Goal: Check status: Check status

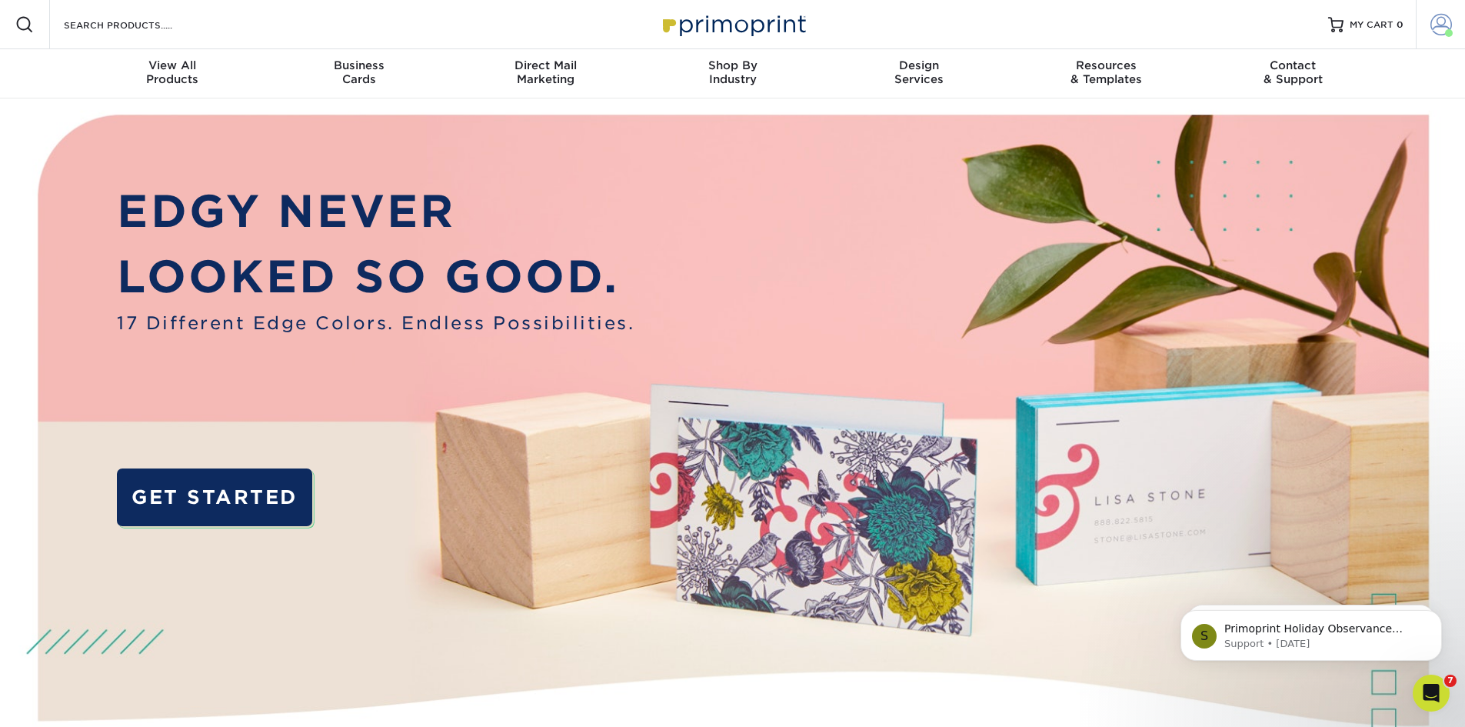
click at [1445, 31] on span at bounding box center [1449, 33] width 8 height 8
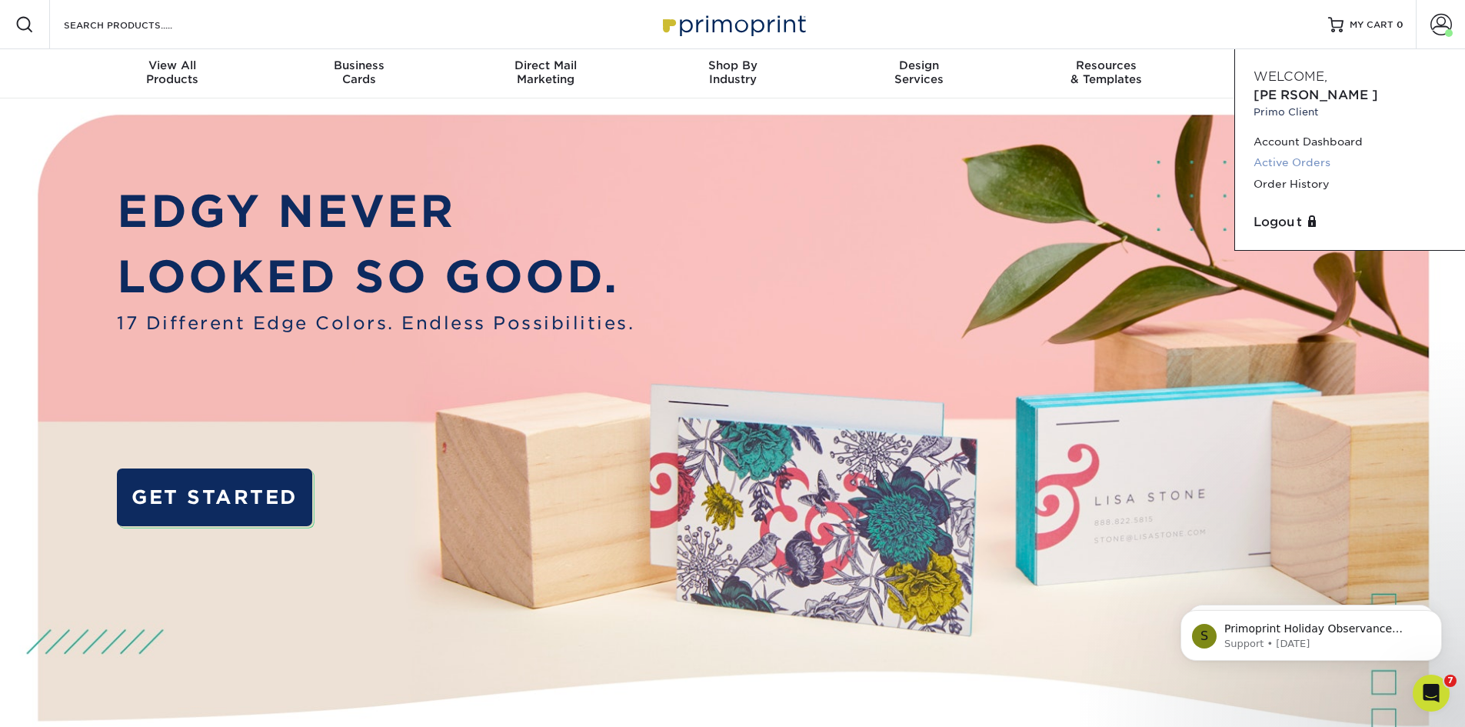
click at [1316, 152] on link "Active Orders" at bounding box center [1349, 162] width 193 height 21
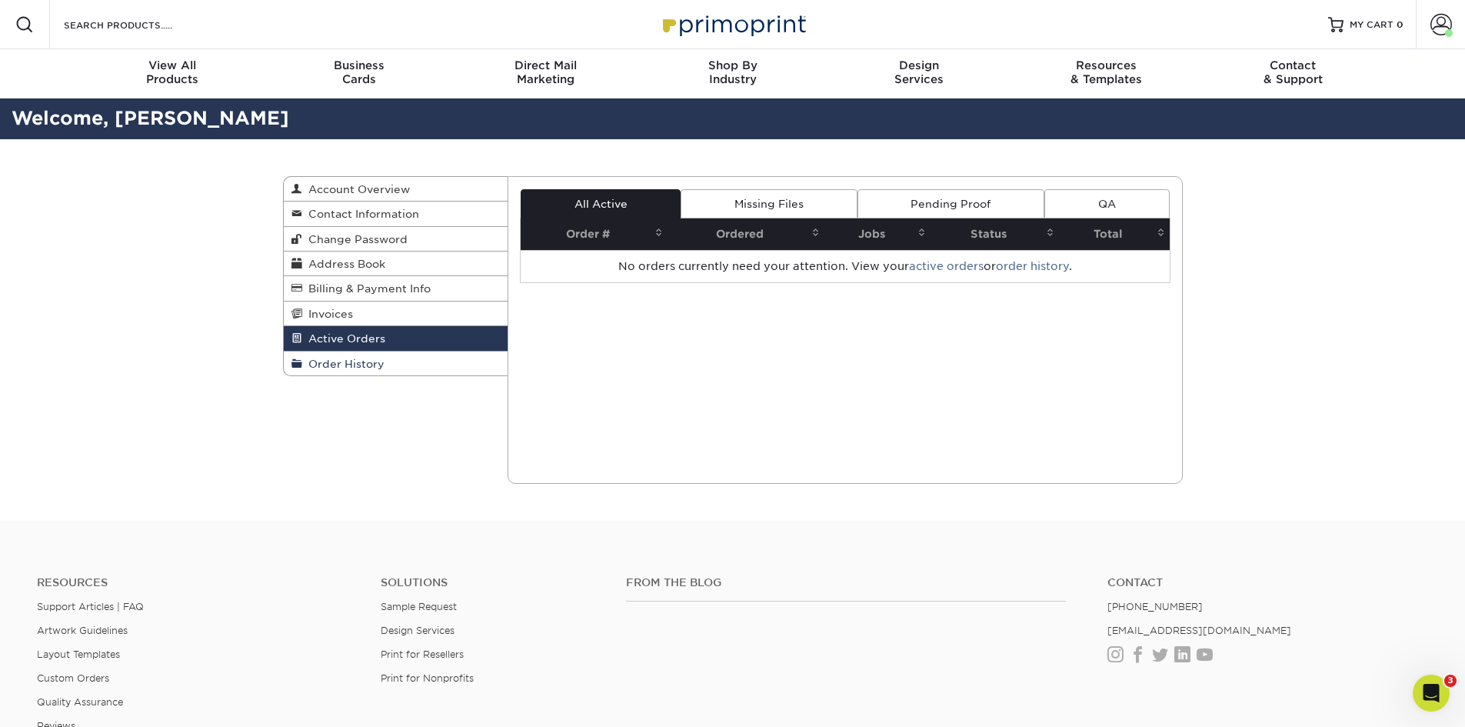
click at [352, 367] on span "Order History" at bounding box center [343, 364] width 82 height 12
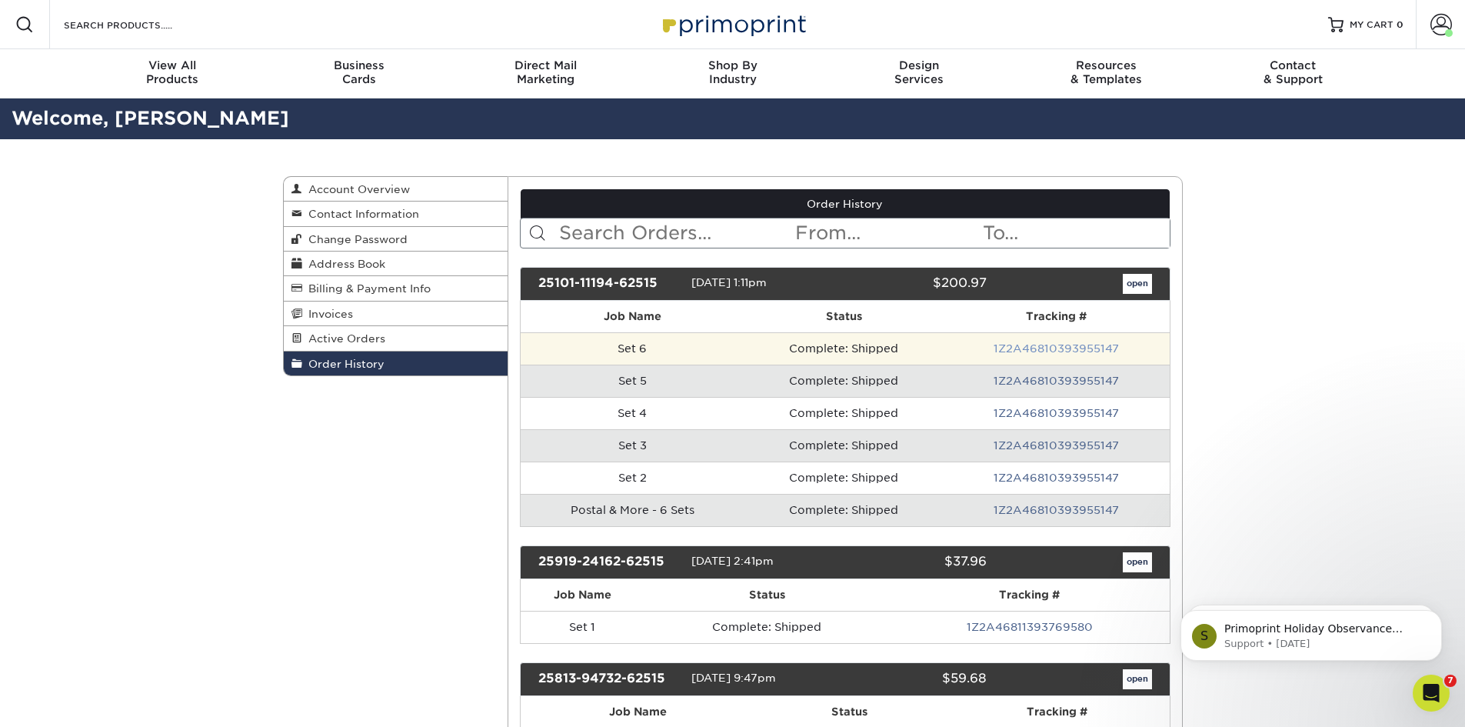
click at [1086, 345] on link "1Z2A46810393955147" at bounding box center [1055, 348] width 125 height 12
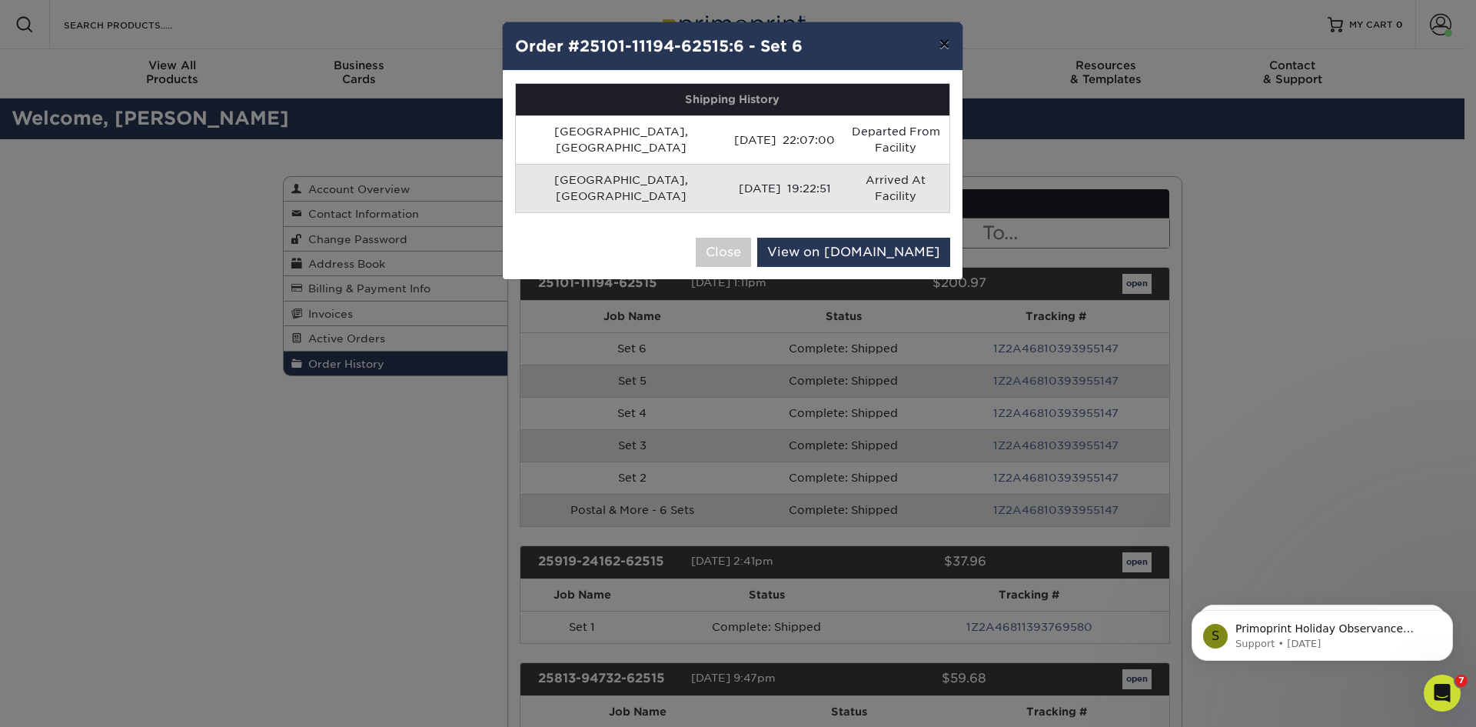
click at [941, 40] on button "×" at bounding box center [944, 43] width 35 height 43
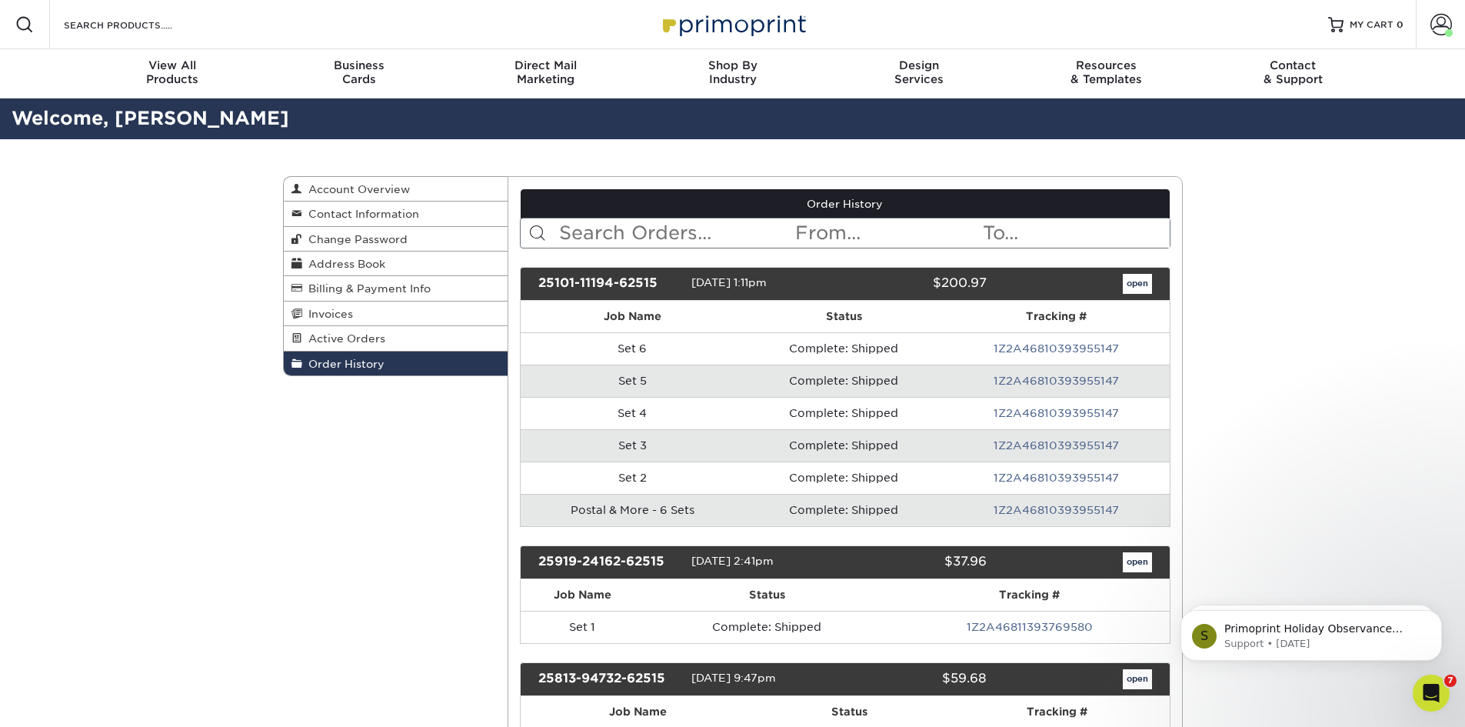
click at [670, 499] on td "Postal & More - 6 Sets" at bounding box center [632, 510] width 223 height 32
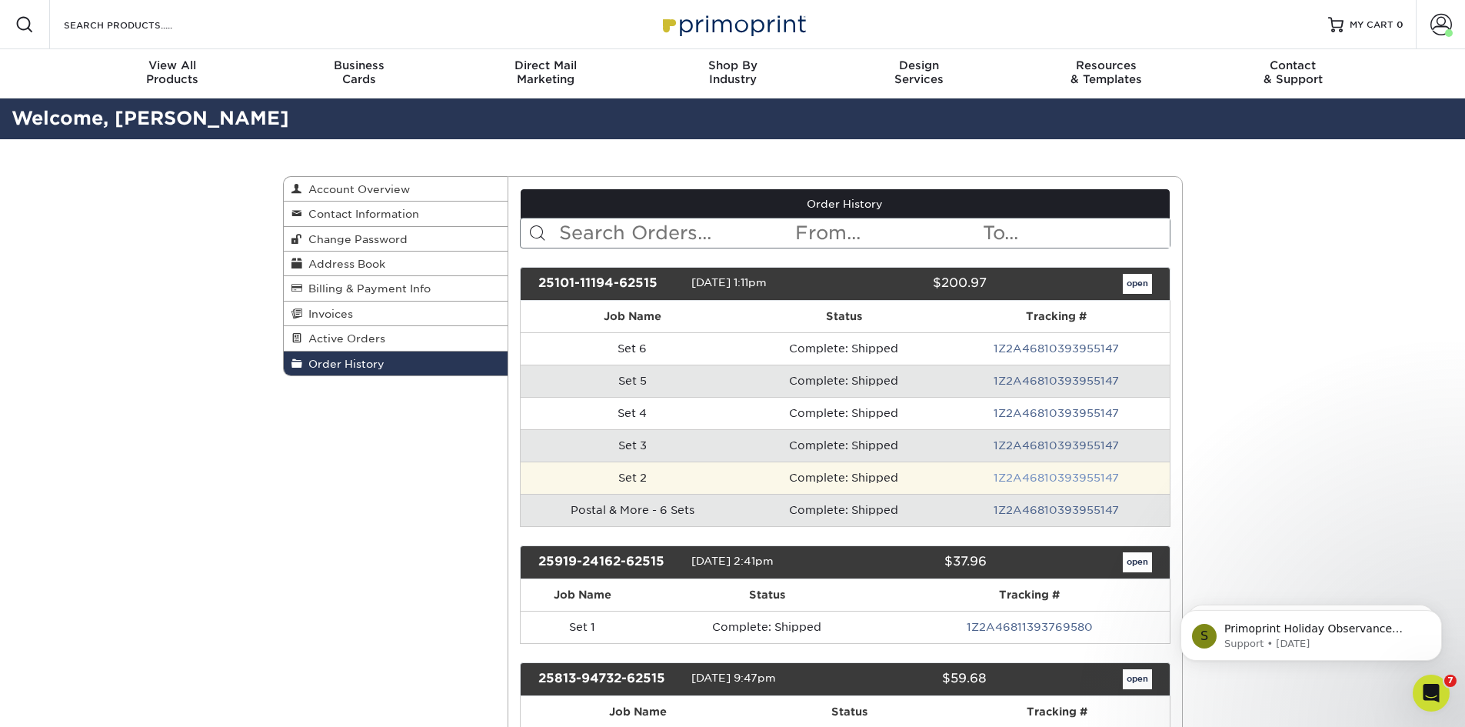
click at [1020, 480] on link "1Z2A46810393955147" at bounding box center [1055, 477] width 125 height 12
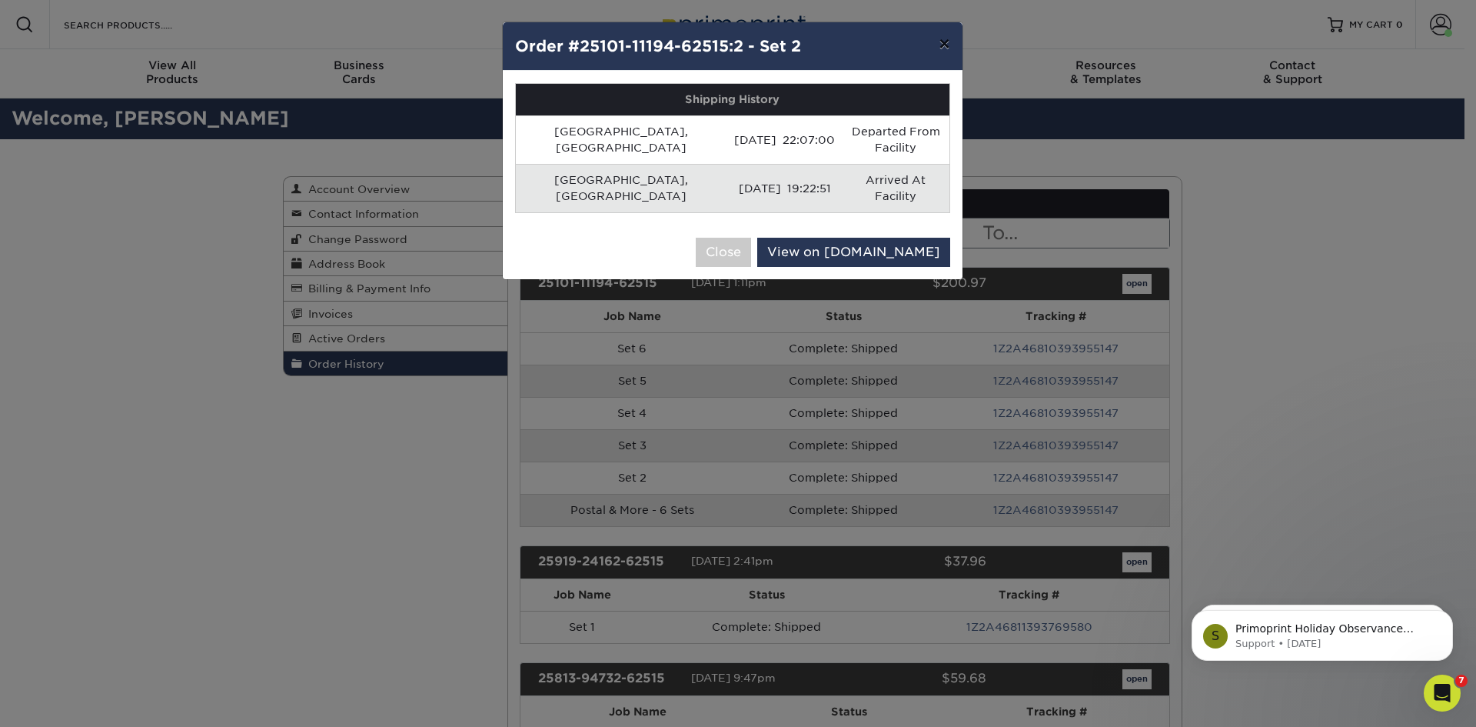
click at [946, 49] on button "×" at bounding box center [944, 43] width 35 height 43
